Goal: Task Accomplishment & Management: Manage account settings

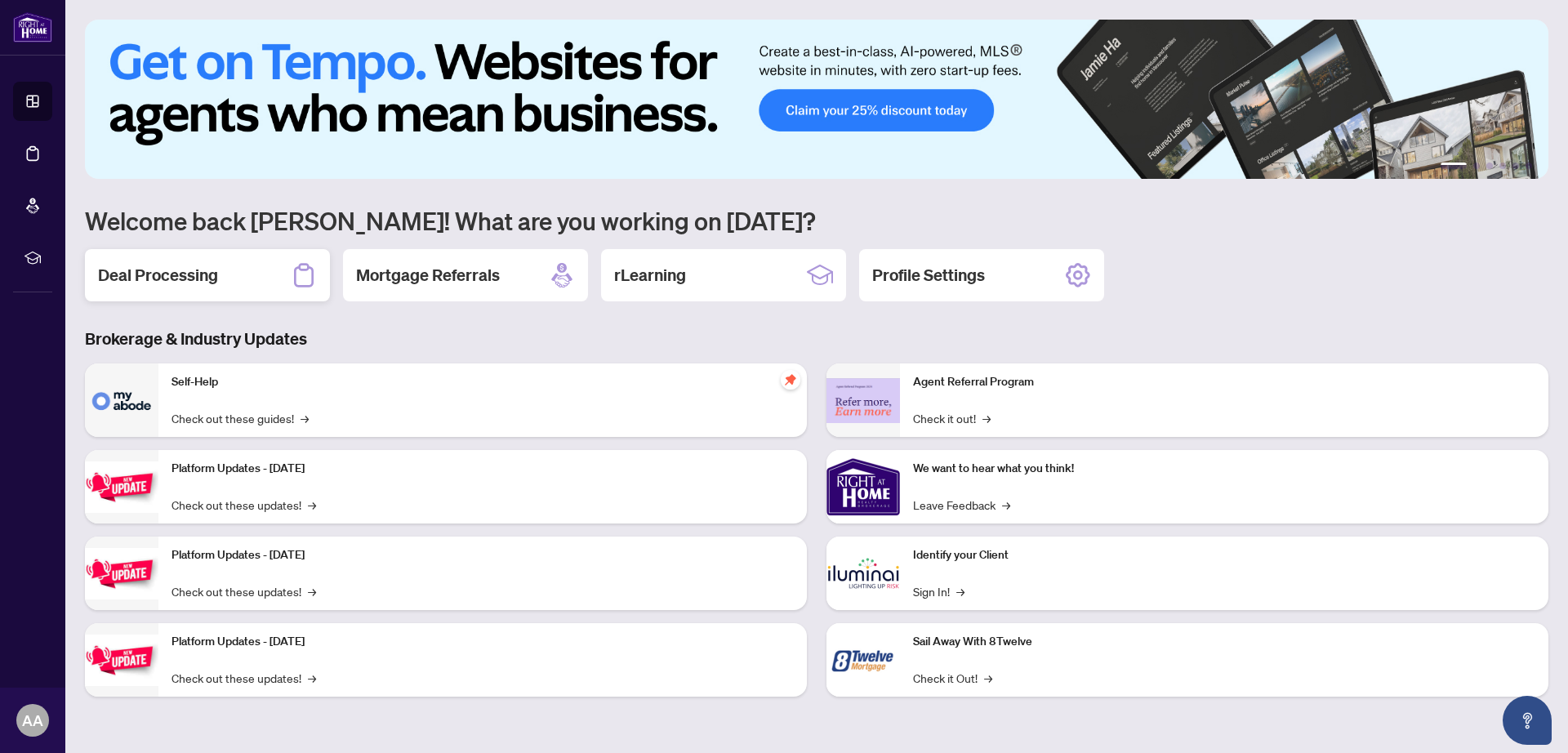
click at [154, 272] on h2 "Deal Processing" at bounding box center [158, 275] width 120 height 23
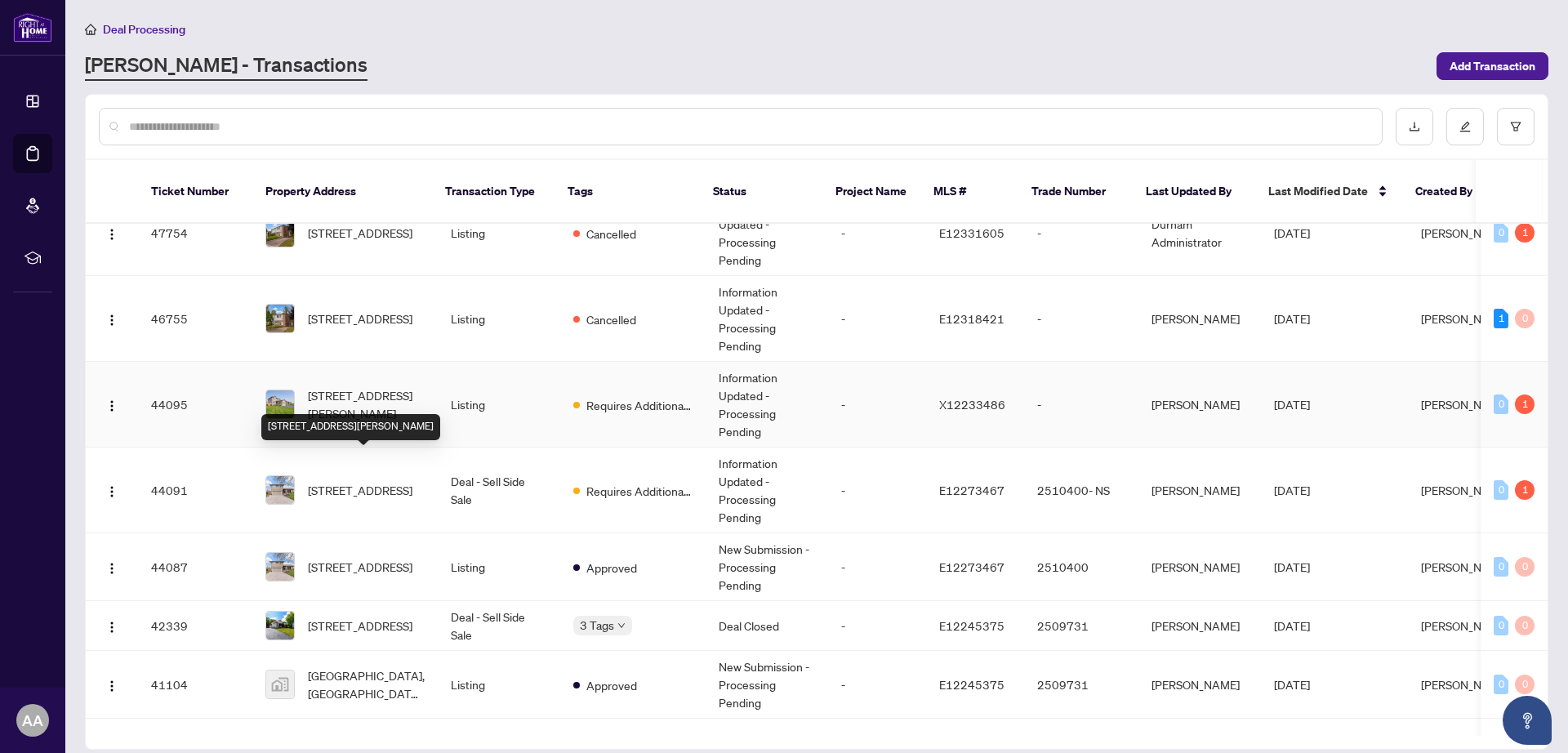
scroll to position [306, 0]
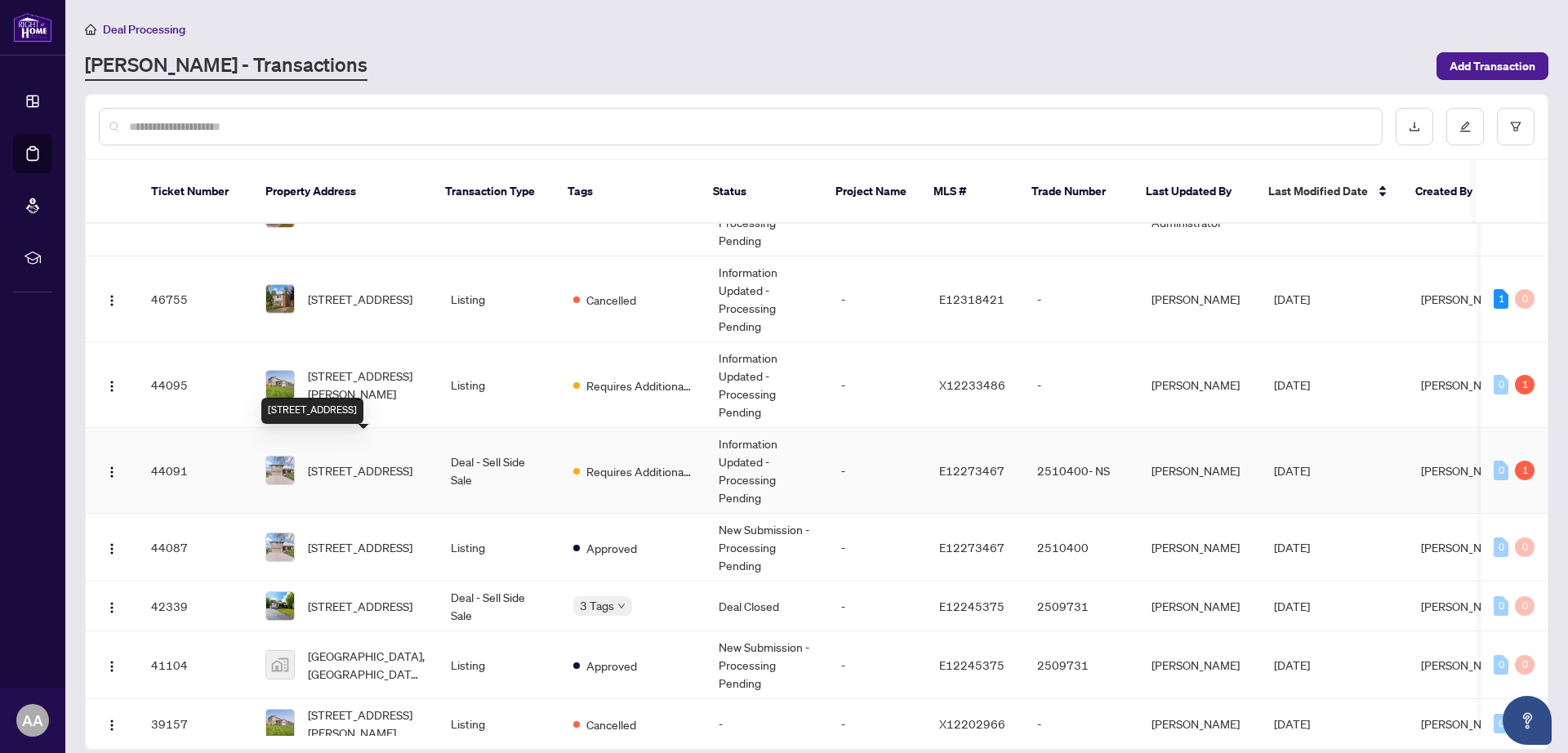
click at [353, 462] on span "[STREET_ADDRESS]" at bounding box center [360, 470] width 104 height 18
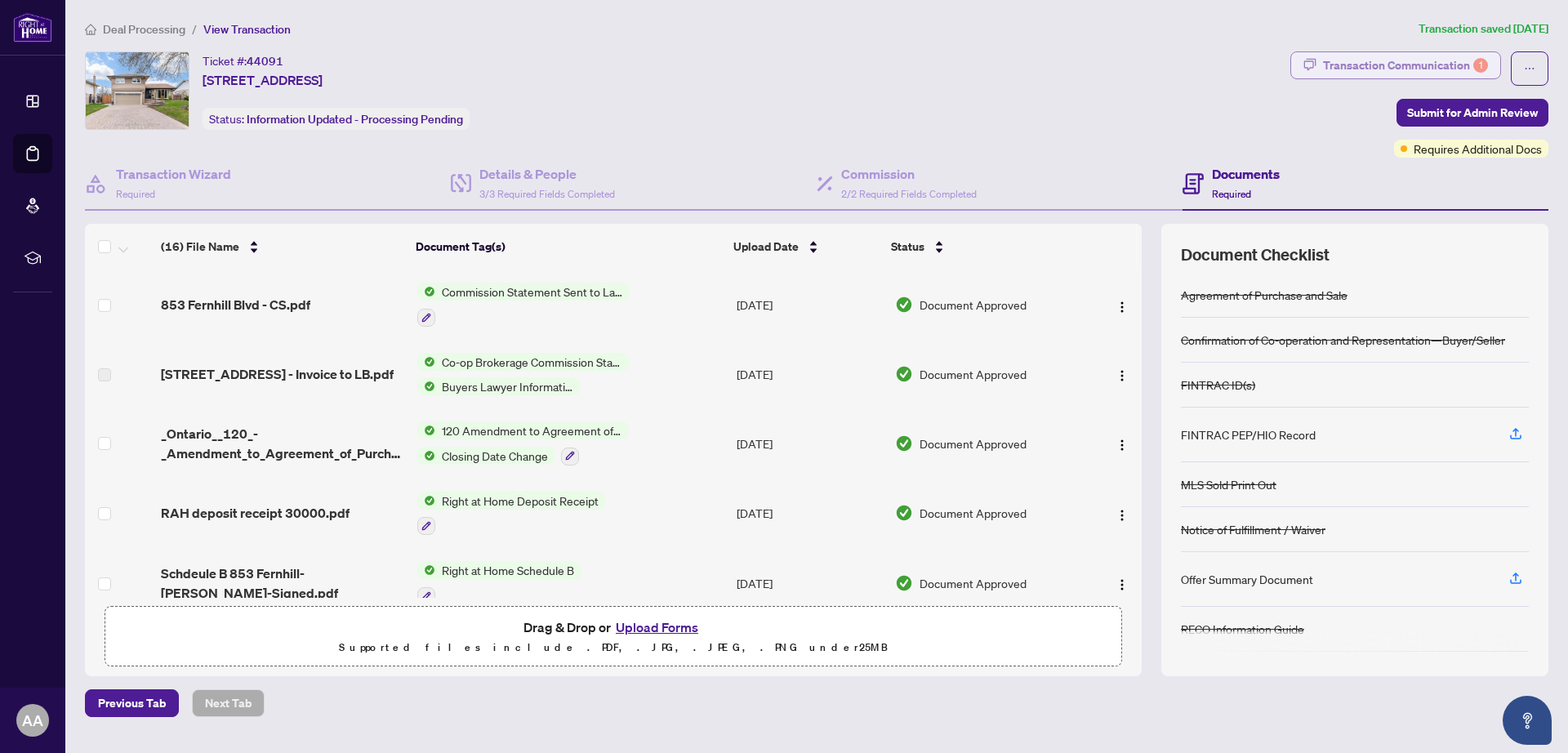
click at [1389, 62] on div "Transaction Communication 1" at bounding box center [1405, 65] width 165 height 26
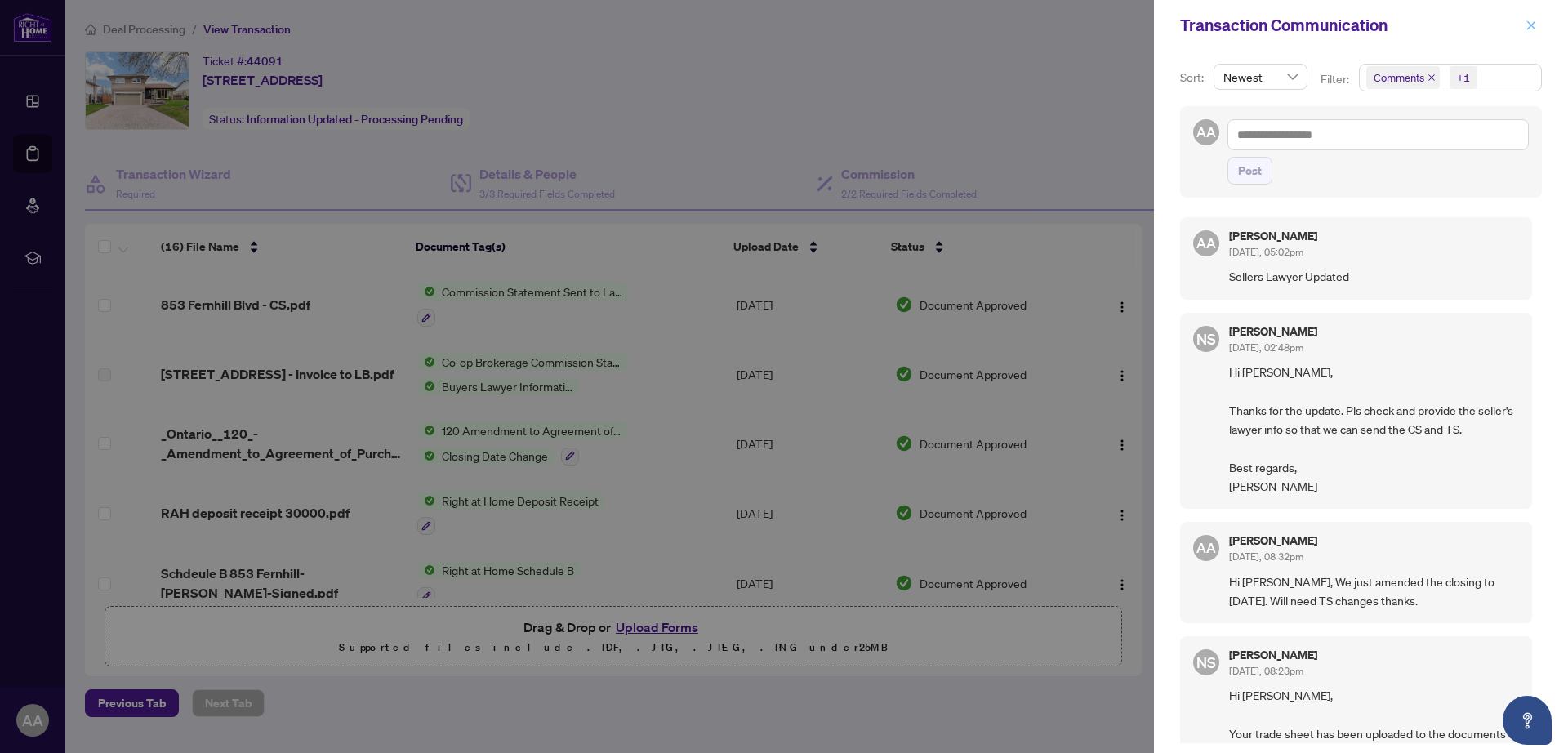
click at [1530, 24] on icon "close" at bounding box center [1530, 25] width 11 height 11
